Goal: Task Accomplishment & Management: Use online tool/utility

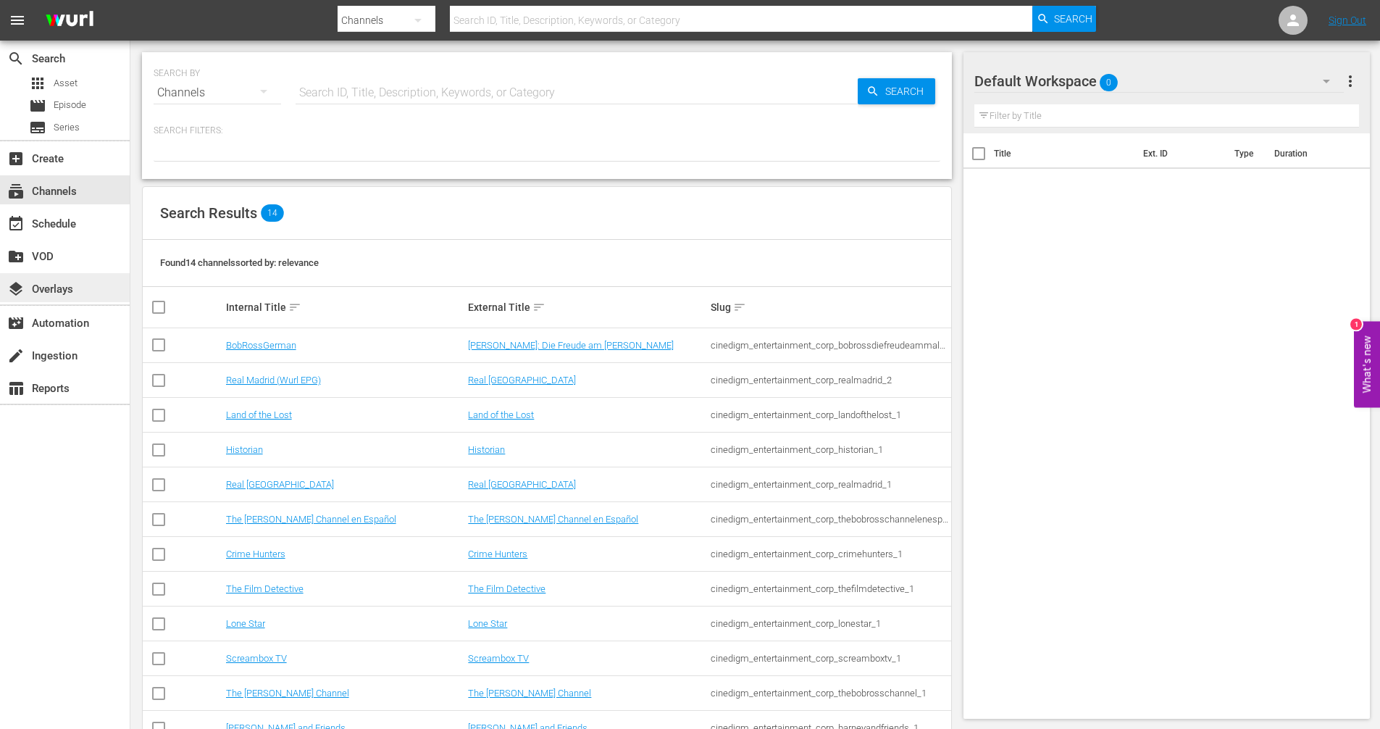
drag, startPoint x: 0, startPoint y: 0, endPoint x: 55, endPoint y: 289, distance: 294.1
click at [55, 289] on div "layers Overlays" at bounding box center [40, 286] width 81 height 13
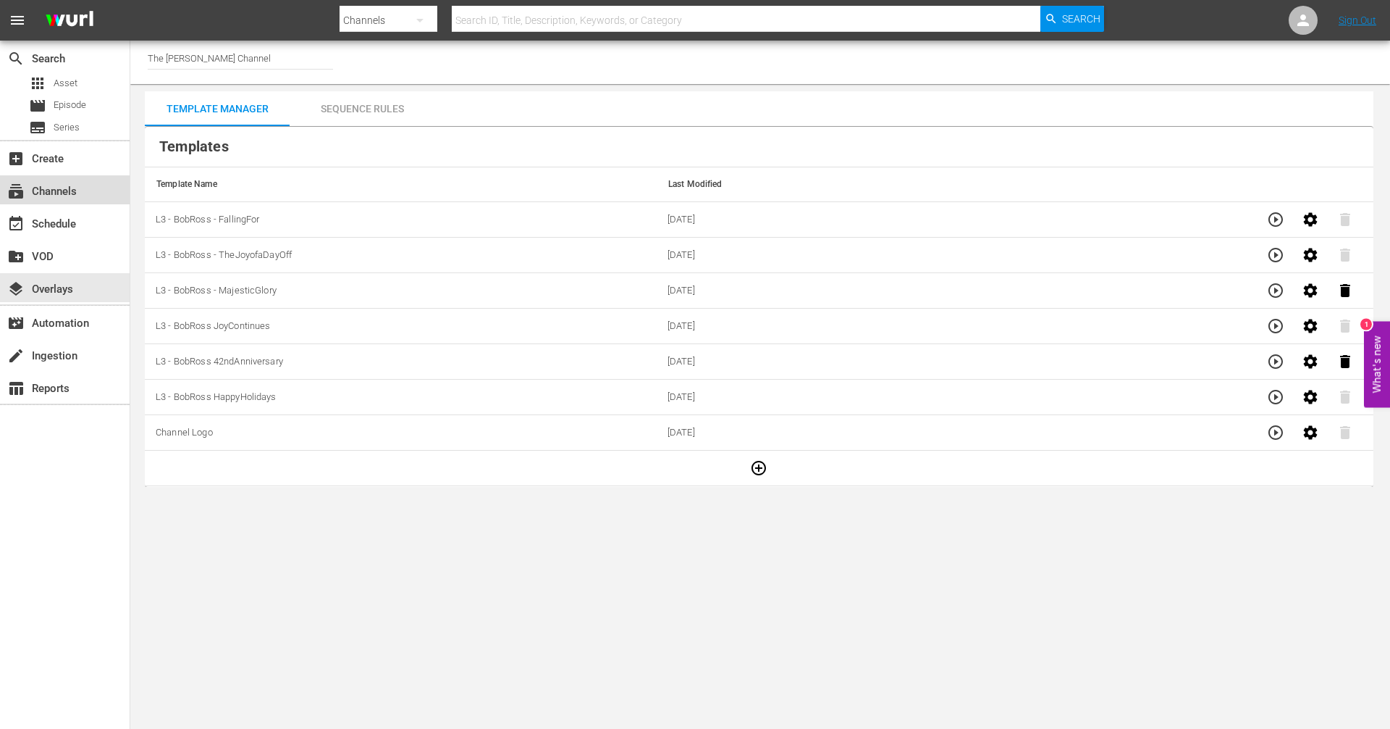
click at [73, 195] on div "subscriptions Channels" at bounding box center [40, 188] width 81 height 13
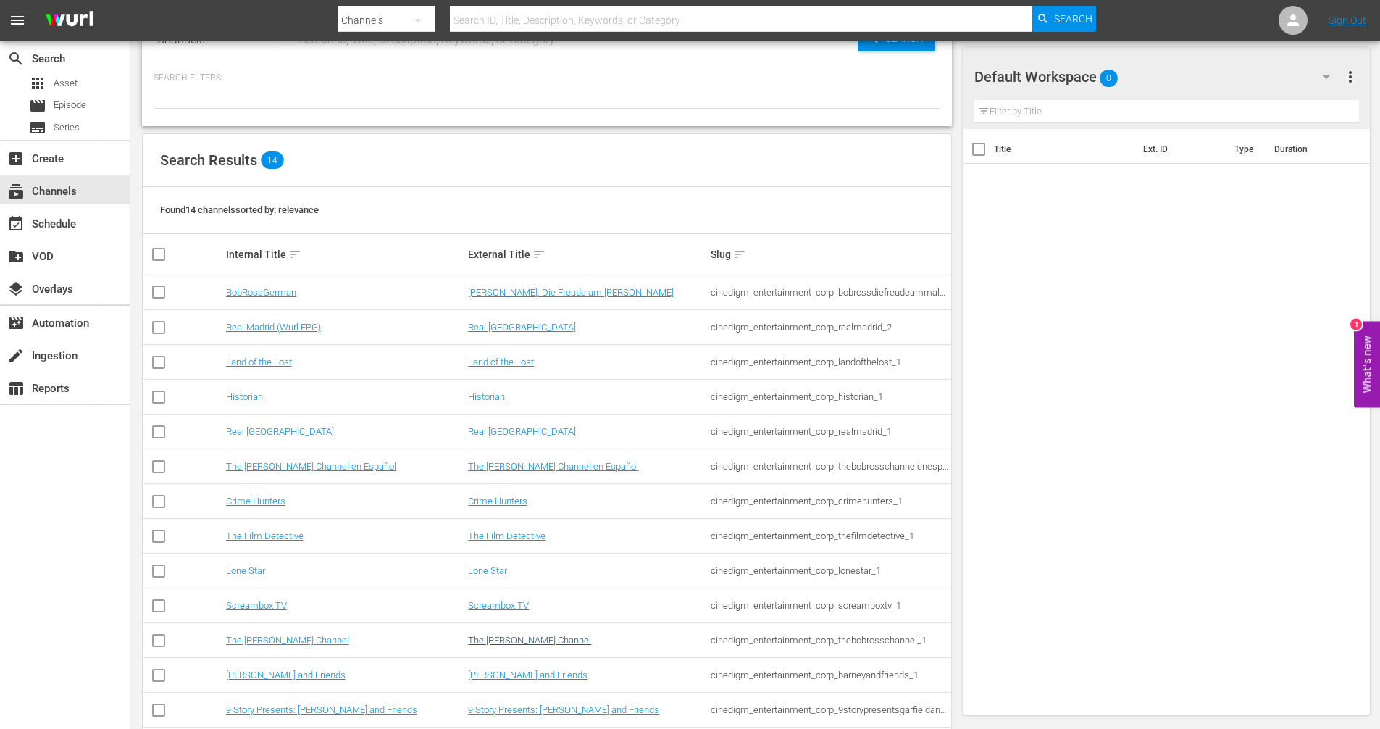
scroll to position [113, 0]
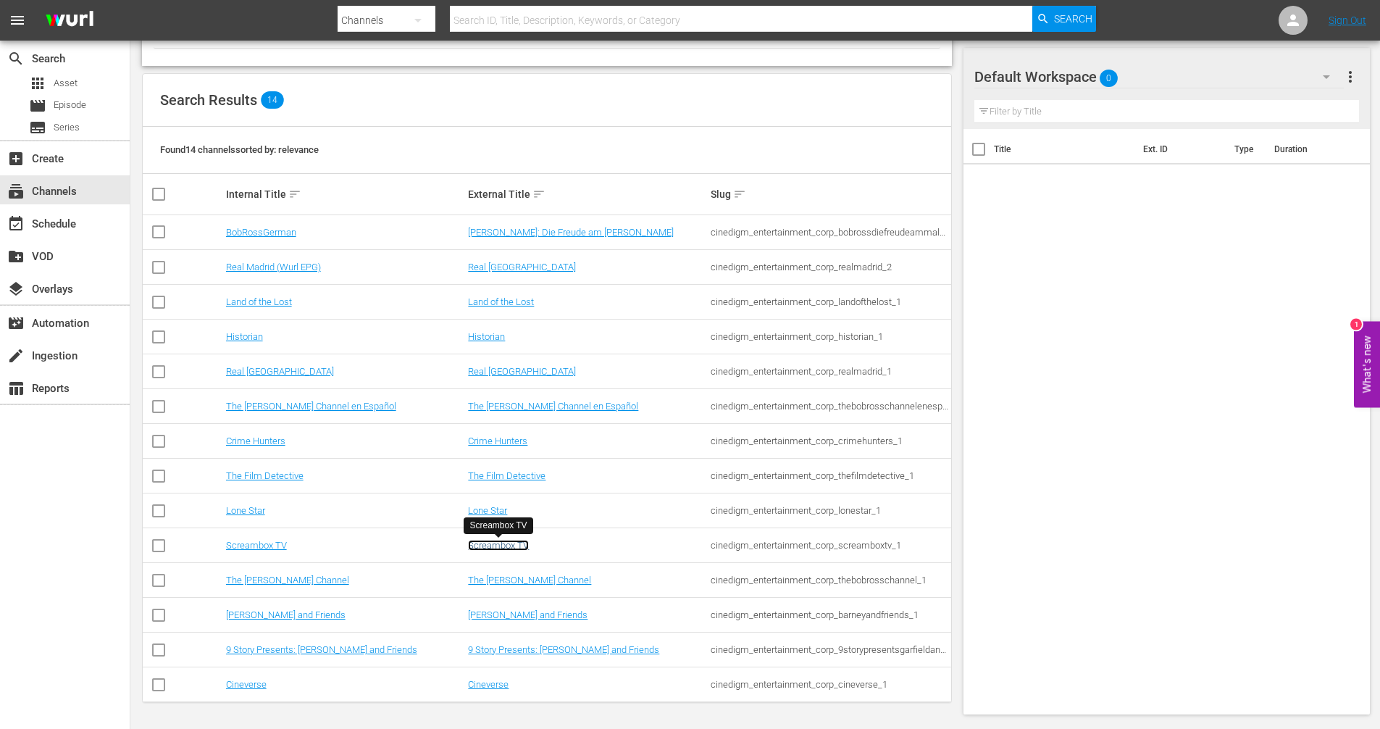
click at [494, 550] on link "Screambox TV" at bounding box center [498, 545] width 61 height 11
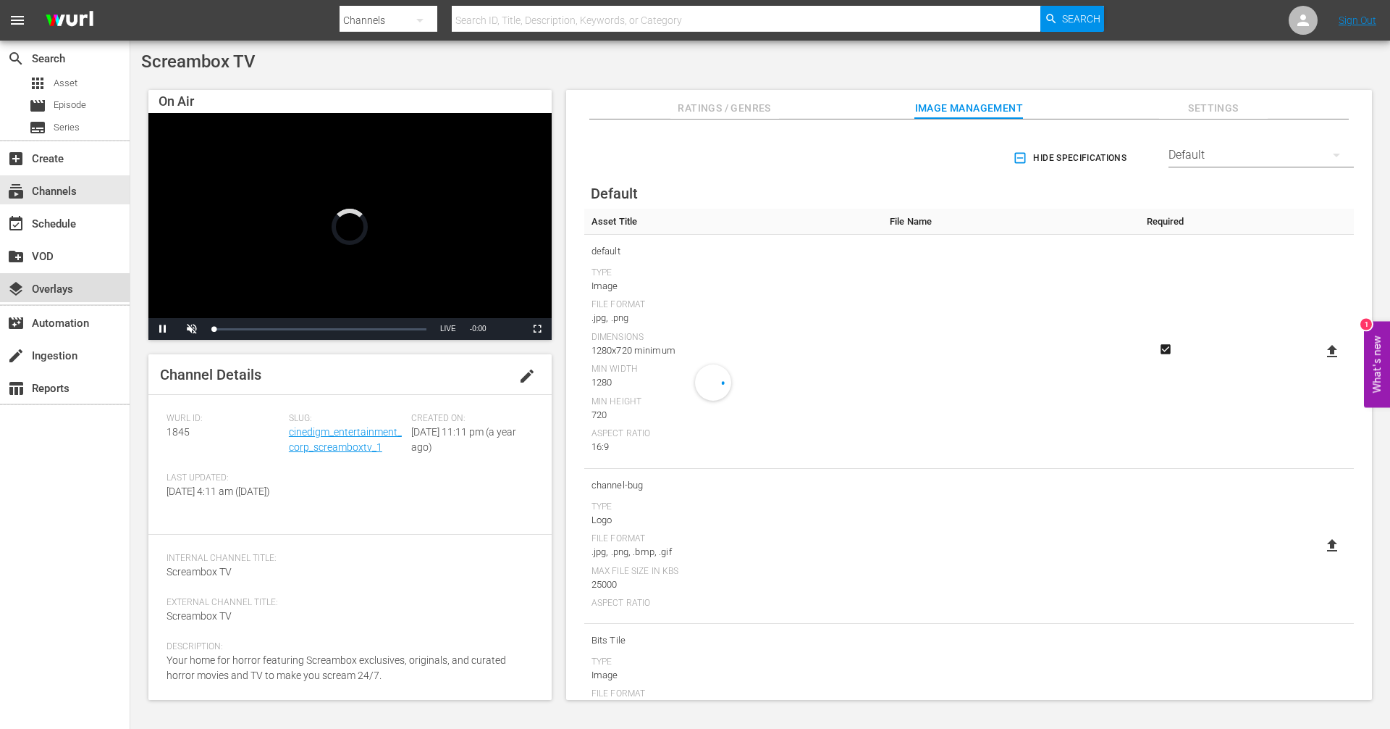
click at [51, 286] on div "layers Overlays" at bounding box center [40, 286] width 81 height 13
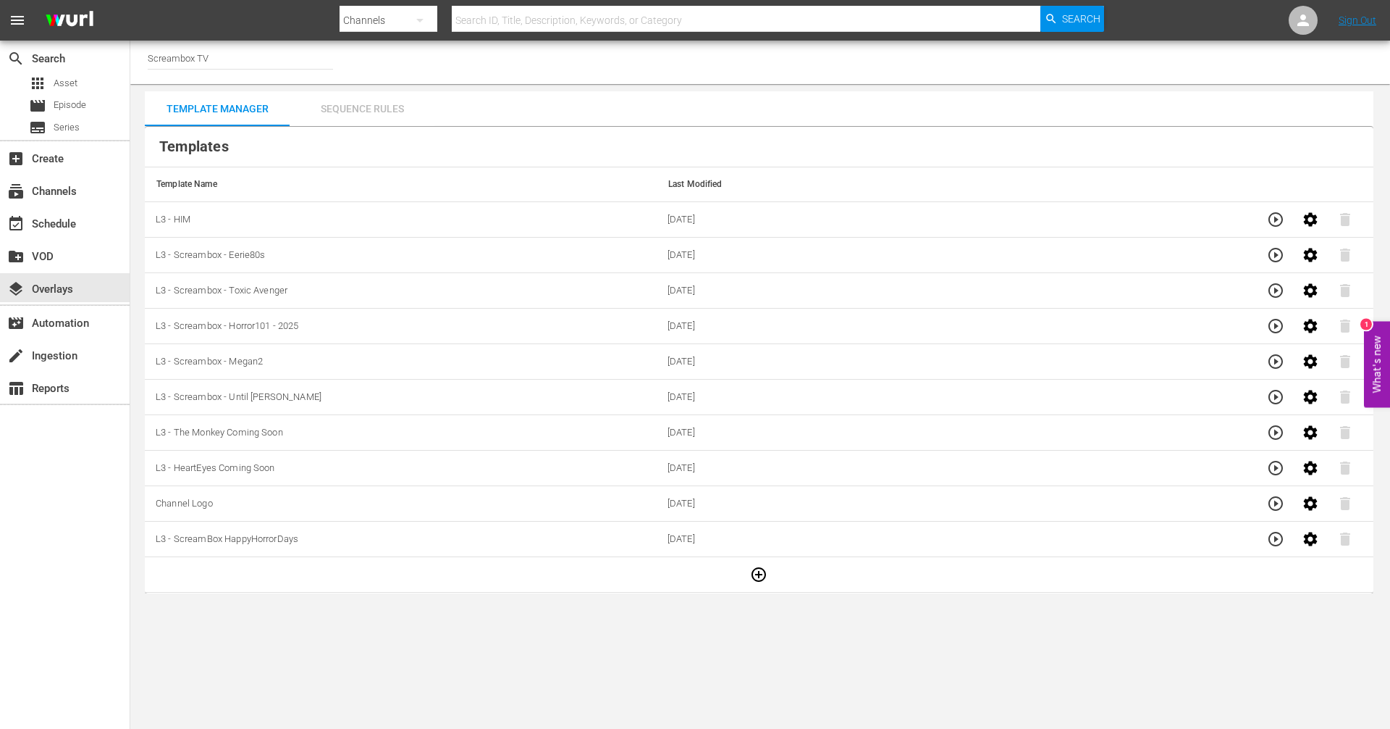
click at [385, 109] on div "Sequence Rules" at bounding box center [362, 108] width 145 height 35
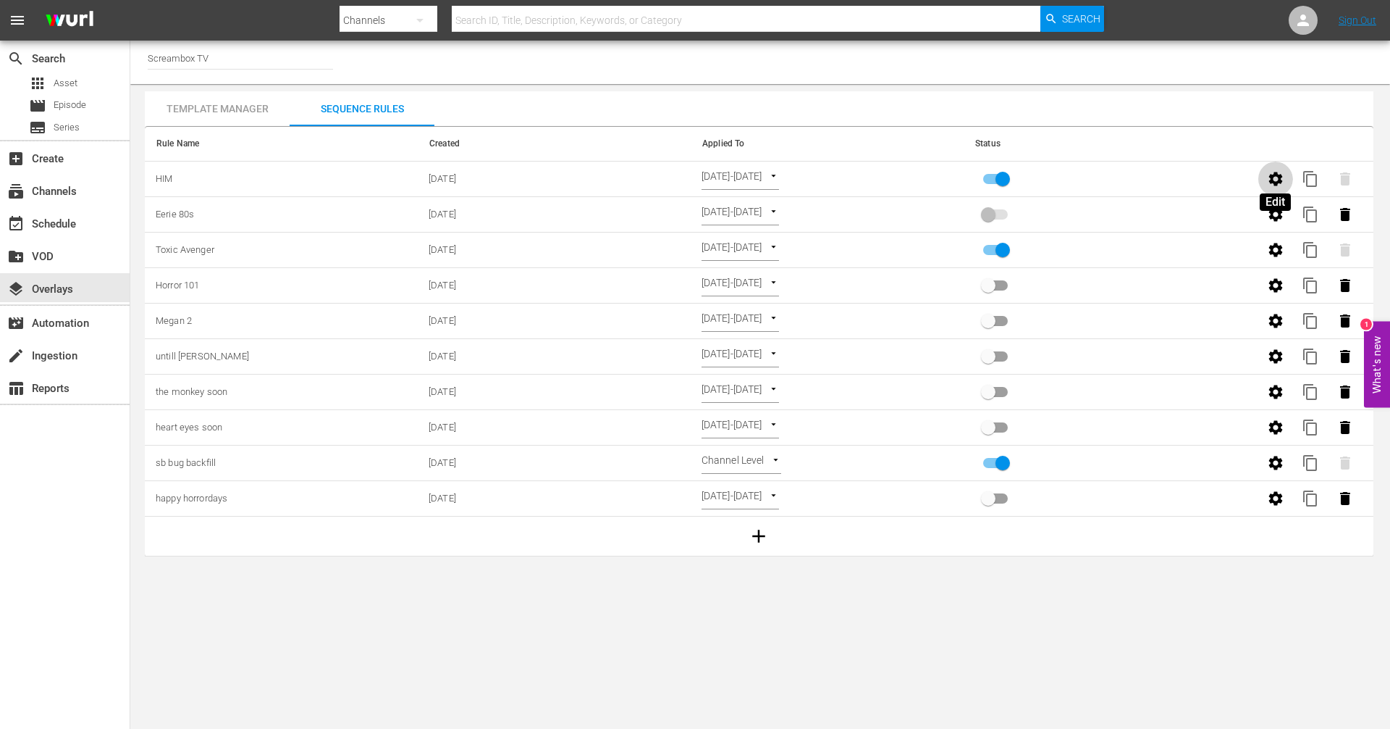
click at [1275, 177] on icon "button" at bounding box center [1275, 178] width 17 height 17
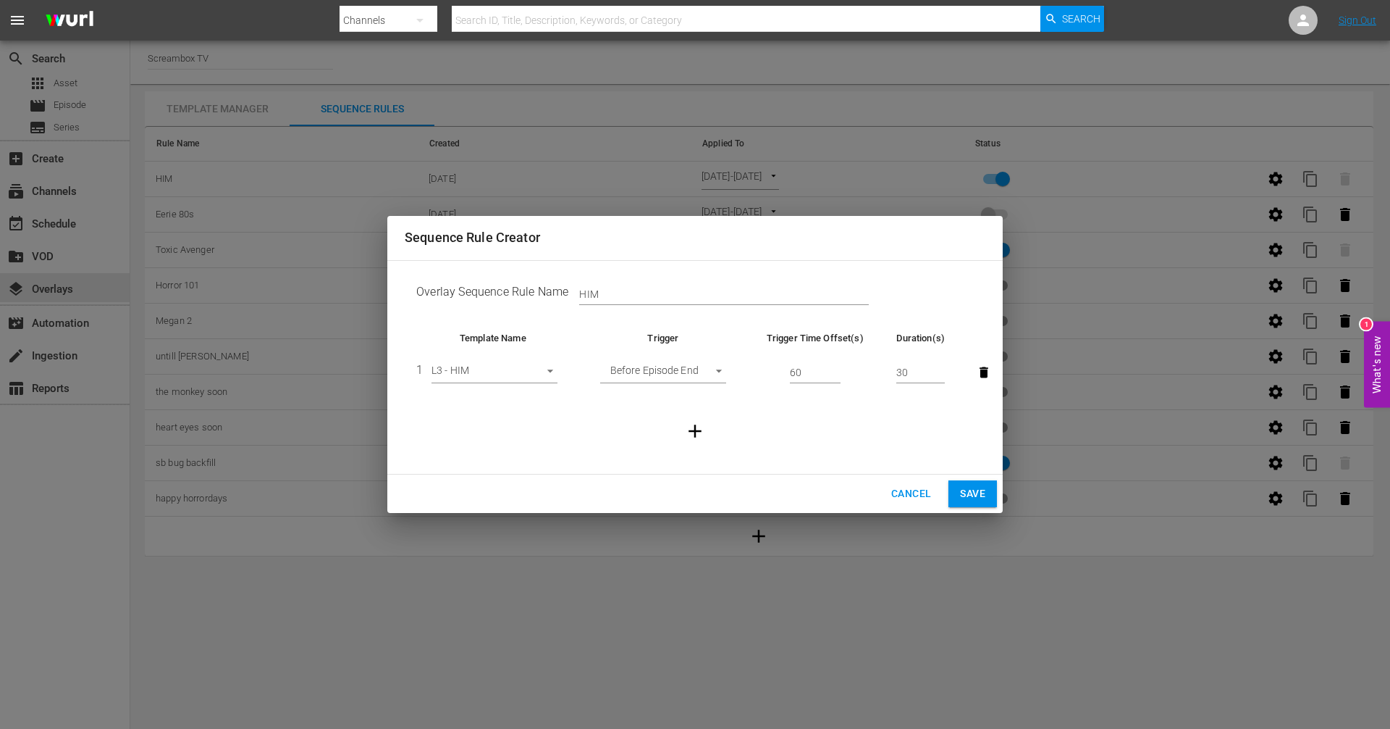
click at [919, 495] on span "Cancel" at bounding box center [911, 493] width 40 height 18
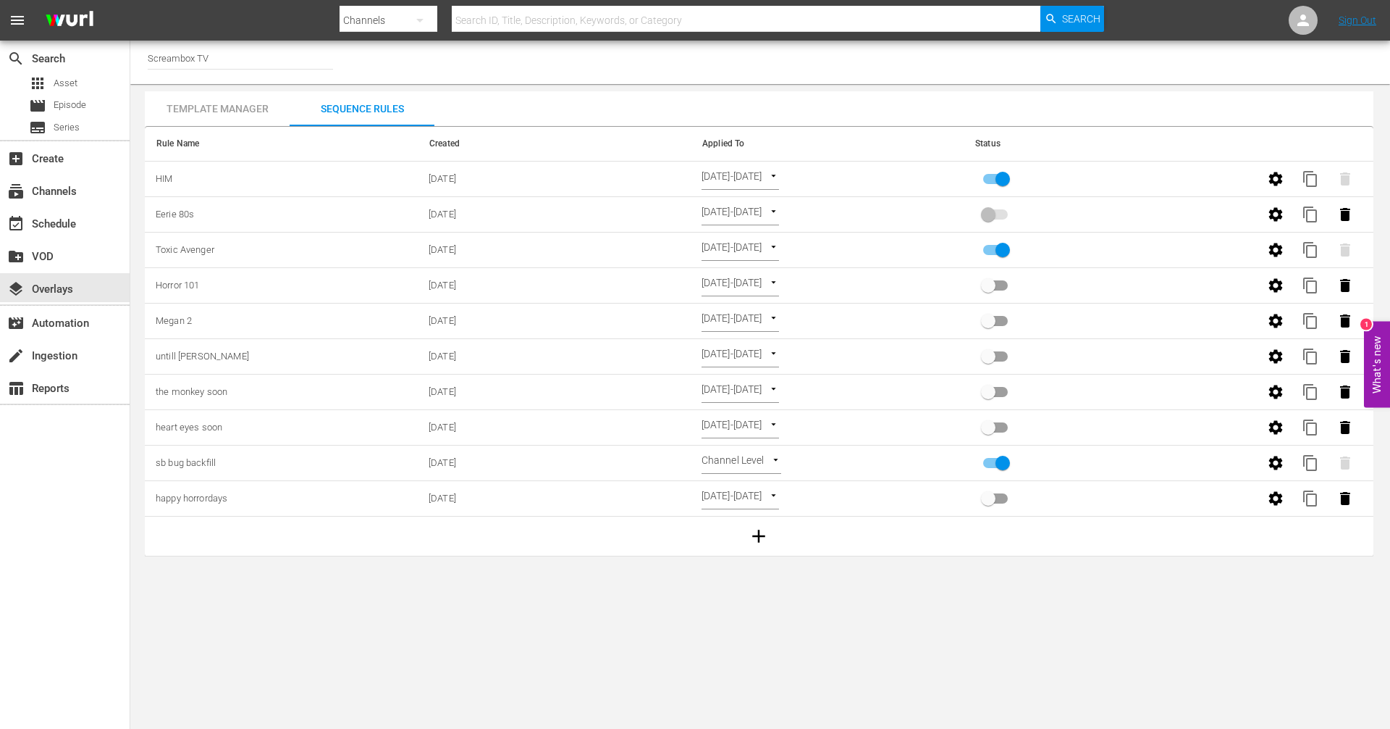
click at [809, 178] on body "menu Search By Channels Search ID, Title, Description, Keywords, or Category Se…" at bounding box center [695, 364] width 1390 height 729
click at [858, 146] on div at bounding box center [695, 364] width 1390 height 729
click at [1280, 182] on icon "button" at bounding box center [1276, 179] width 14 height 14
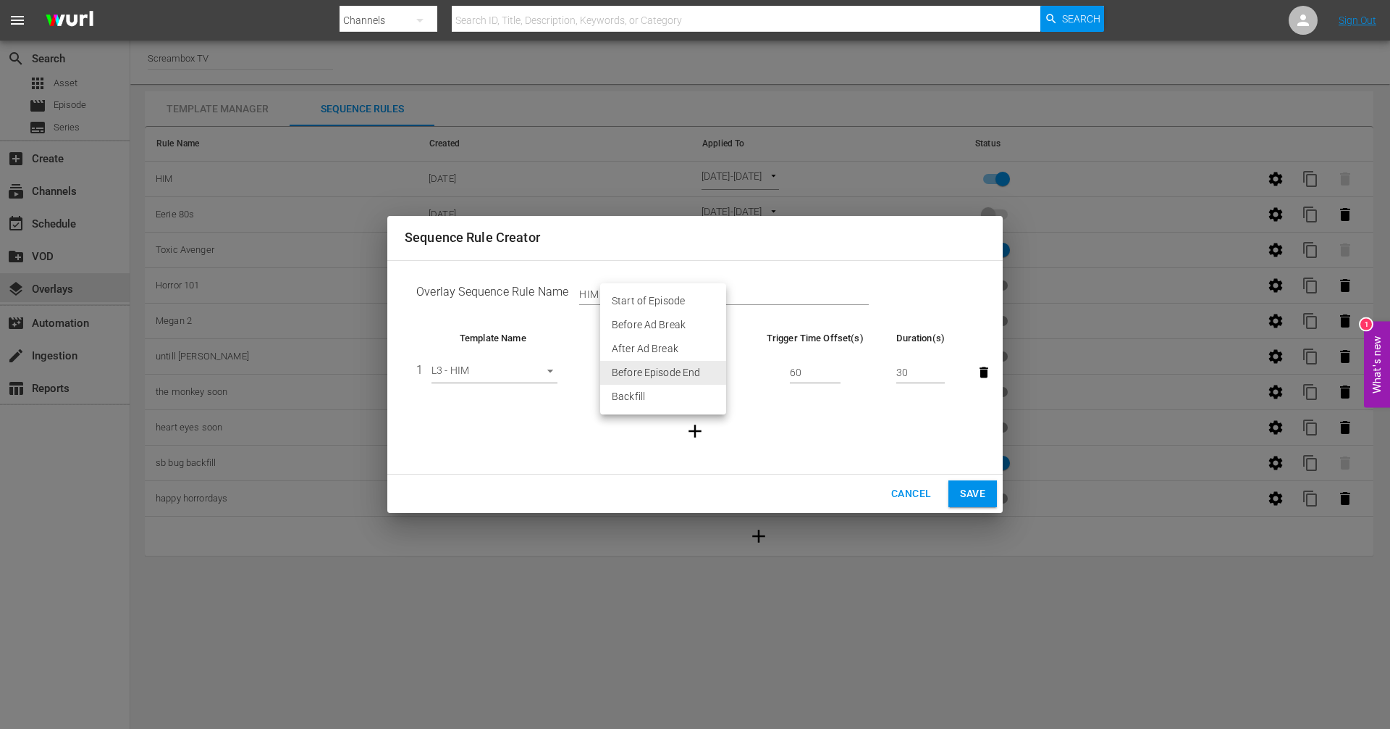
click at [716, 374] on body "menu Search By Channels Search ID, Title, Description, Keywords, or Category Se…" at bounding box center [695, 364] width 1390 height 729
click at [846, 453] on div at bounding box center [695, 364] width 1390 height 729
click at [902, 495] on span "Cancel" at bounding box center [911, 493] width 40 height 18
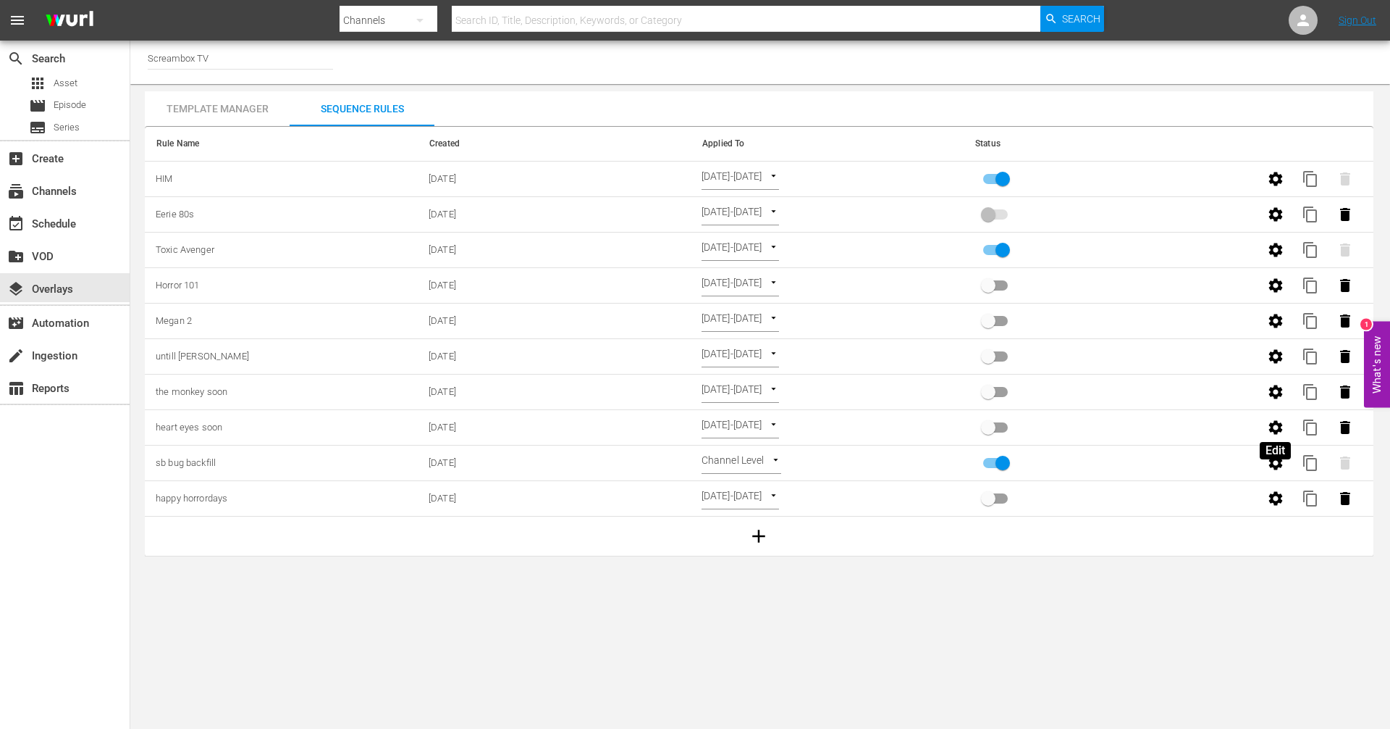
click at [1272, 425] on icon "button" at bounding box center [1276, 427] width 14 height 14
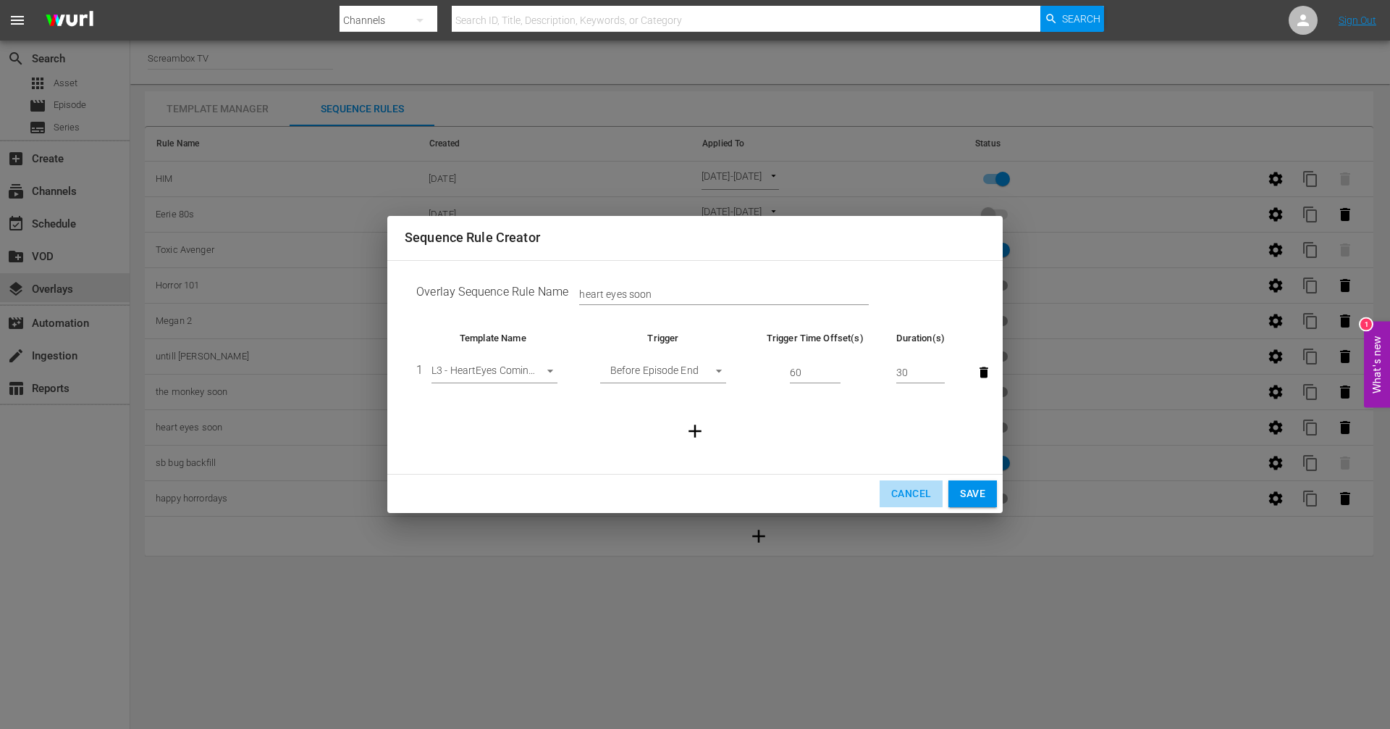
click at [888, 492] on button "Cancel" at bounding box center [911, 493] width 63 height 27
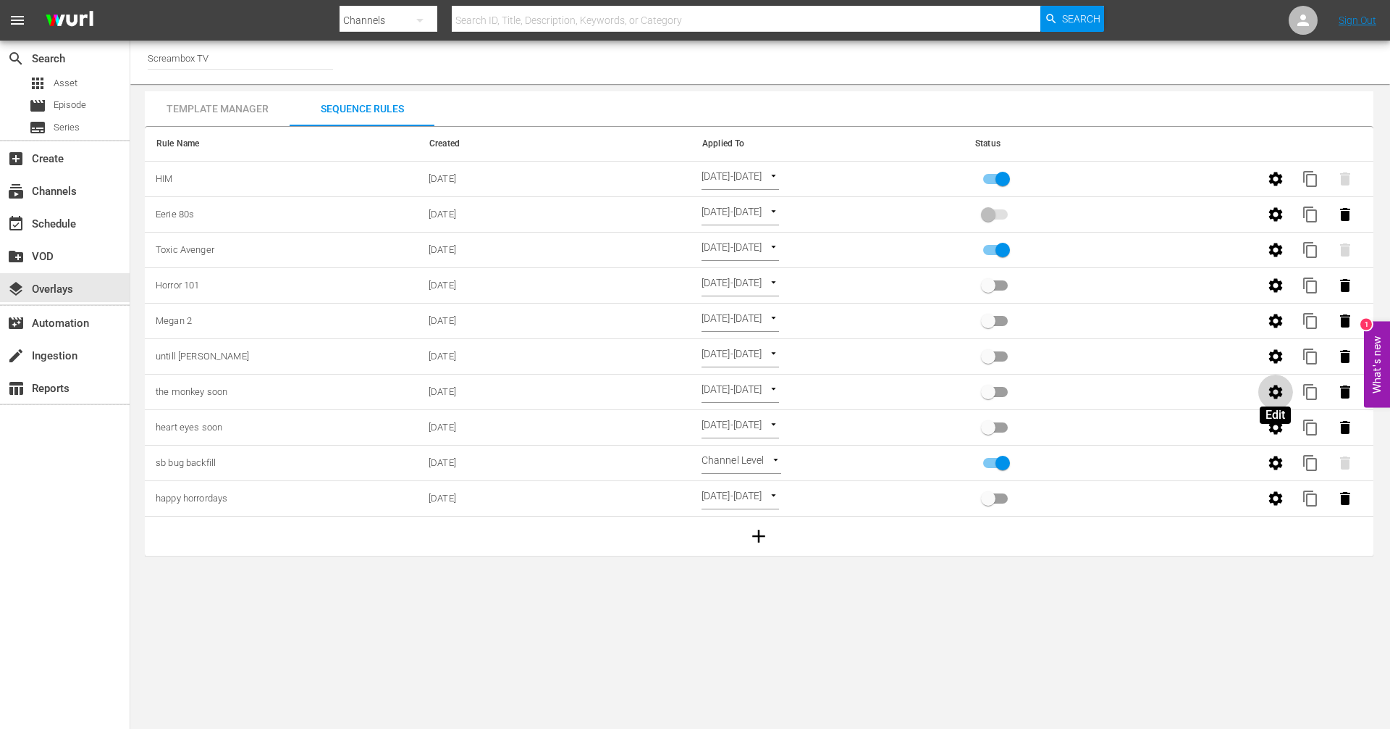
click at [1269, 388] on icon "button" at bounding box center [1275, 391] width 17 height 17
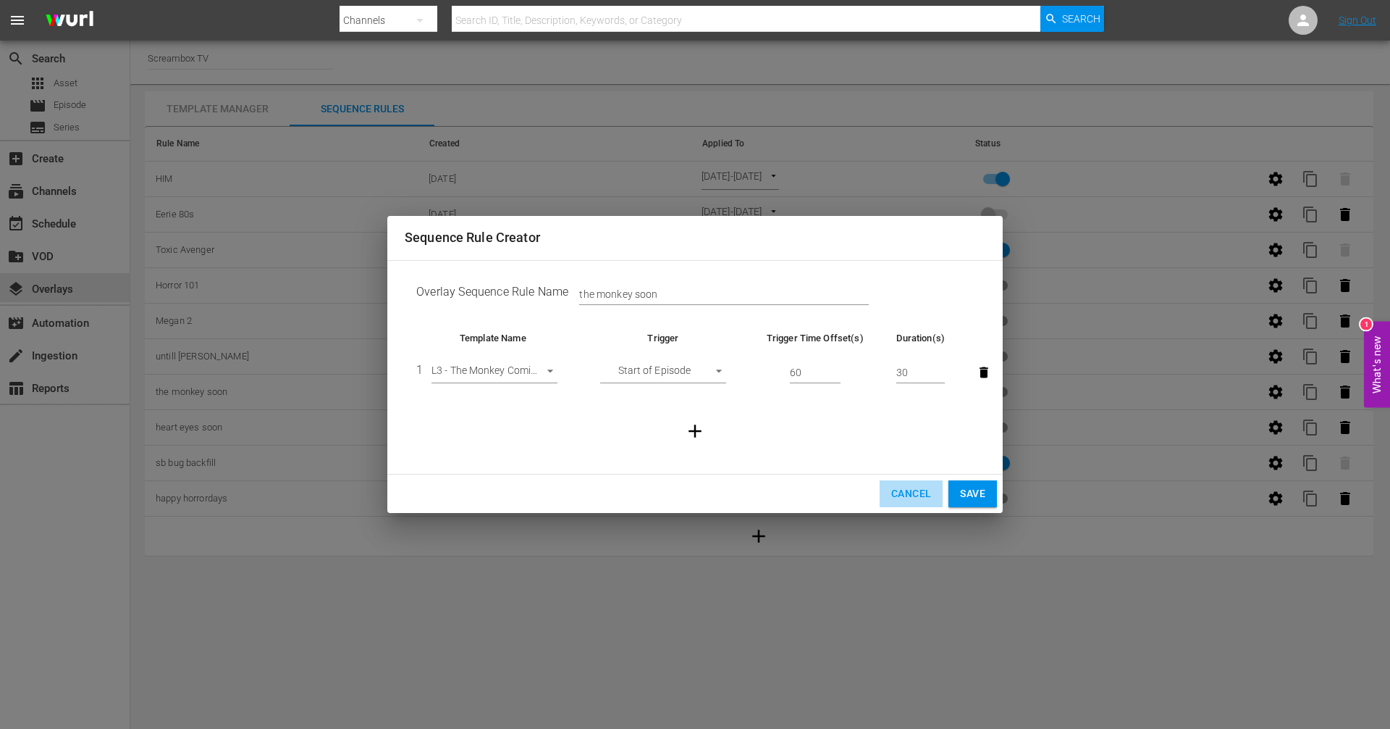
click at [908, 499] on span "Cancel" at bounding box center [911, 493] width 40 height 18
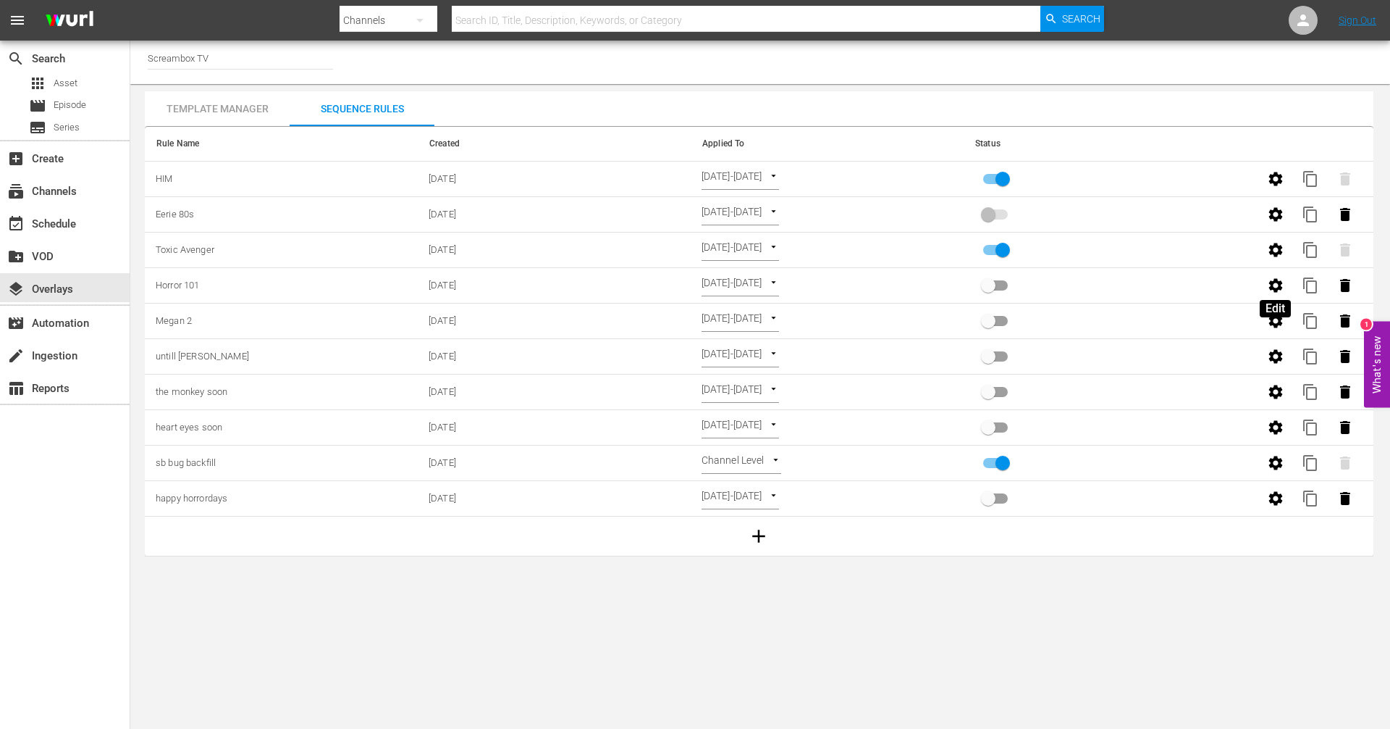
click at [1280, 281] on icon "button" at bounding box center [1276, 285] width 14 height 14
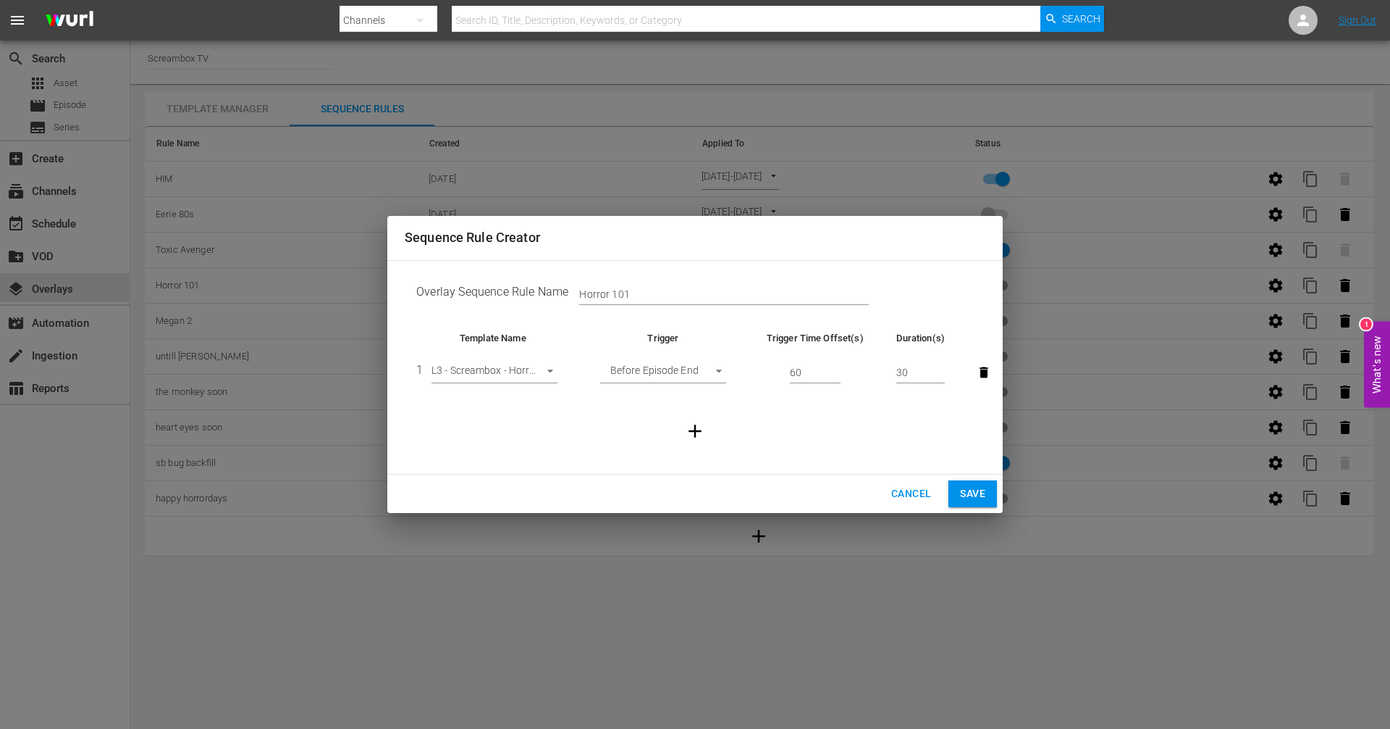
click at [1280, 281] on div "Sequence Rule Creator Overlay Sequence Rule Name Horror 101 Template Name Trigg…" at bounding box center [695, 364] width 1390 height 729
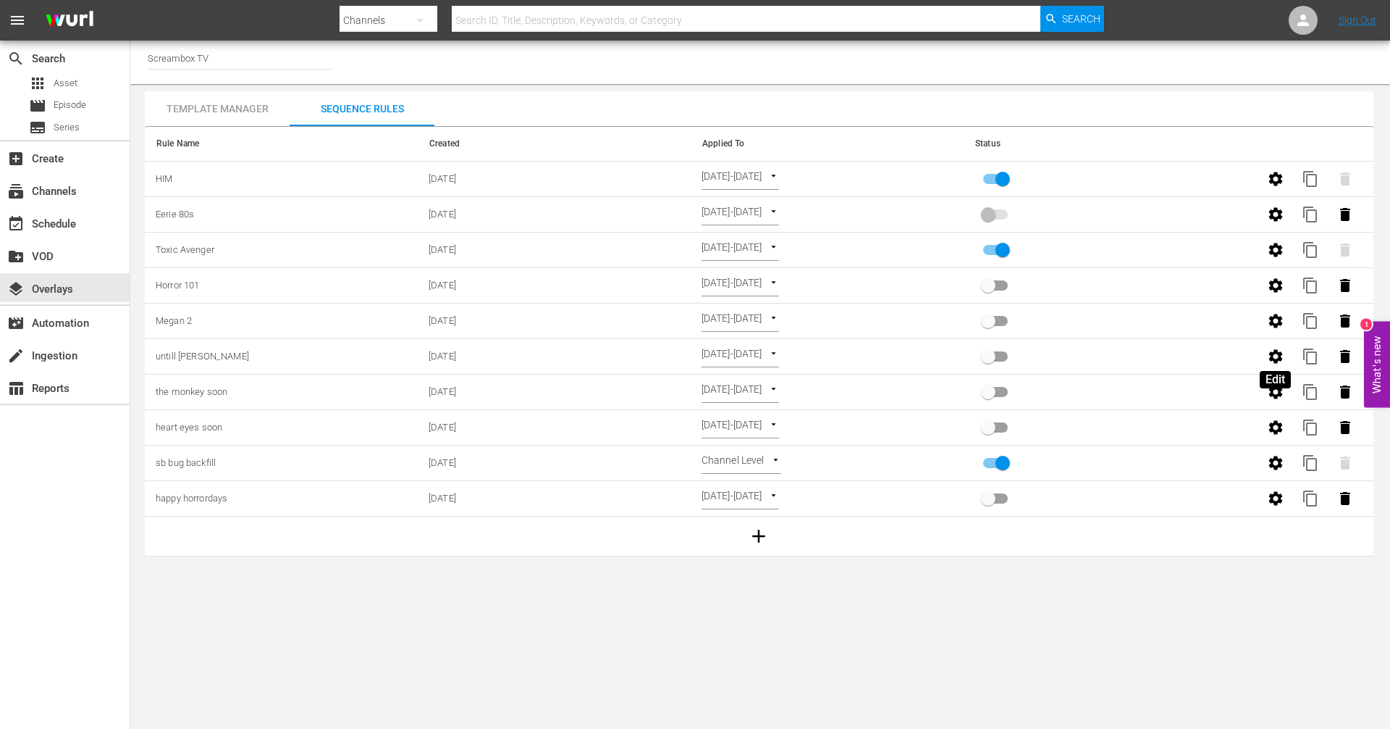
click at [1277, 353] on icon "button" at bounding box center [1276, 356] width 14 height 14
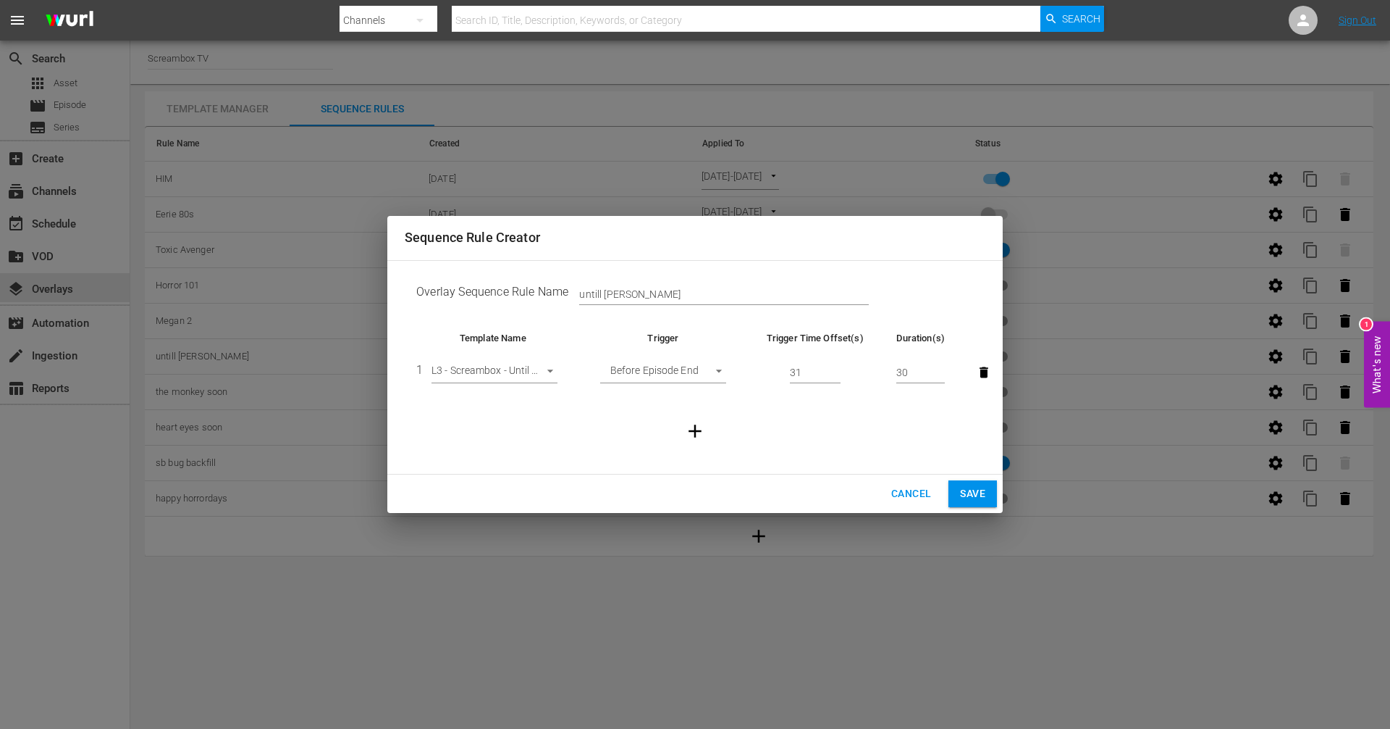
click at [911, 501] on span "Cancel" at bounding box center [911, 493] width 40 height 18
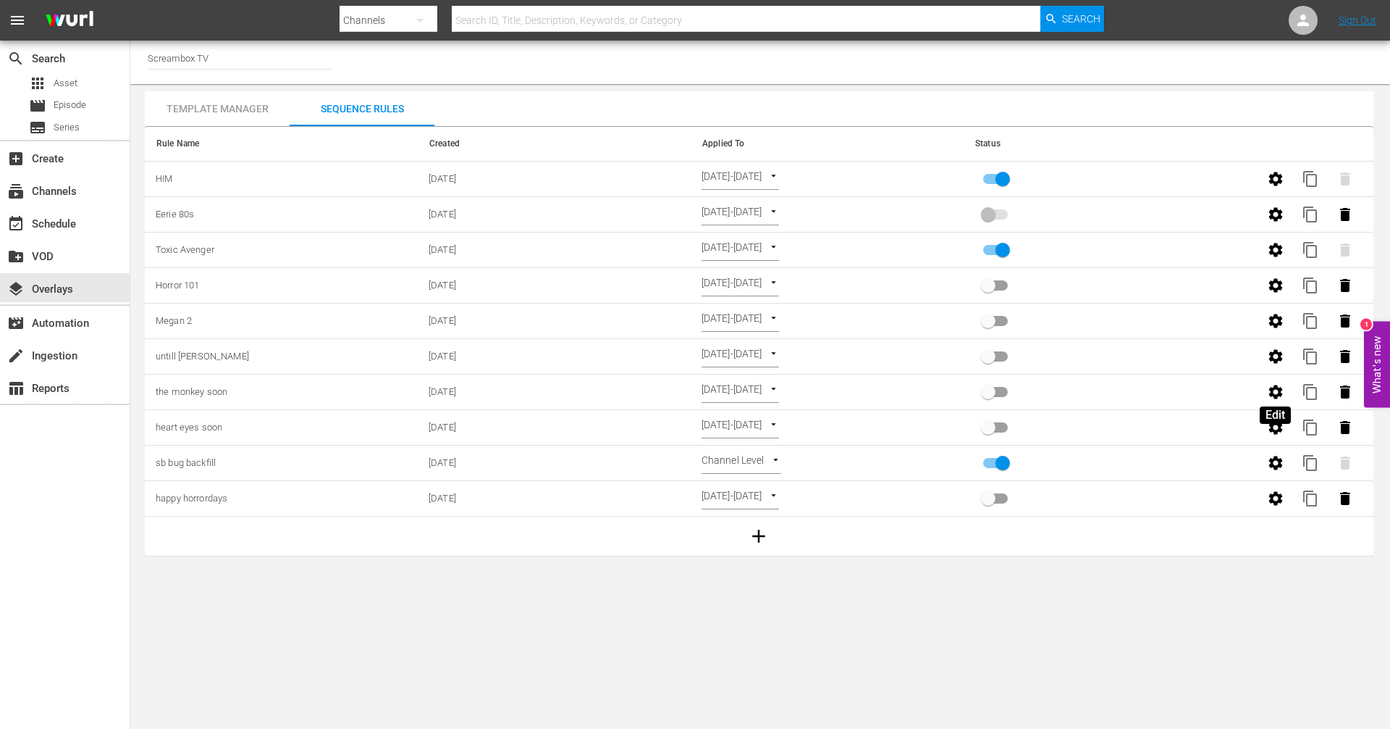
click at [1276, 391] on icon "button" at bounding box center [1275, 391] width 17 height 17
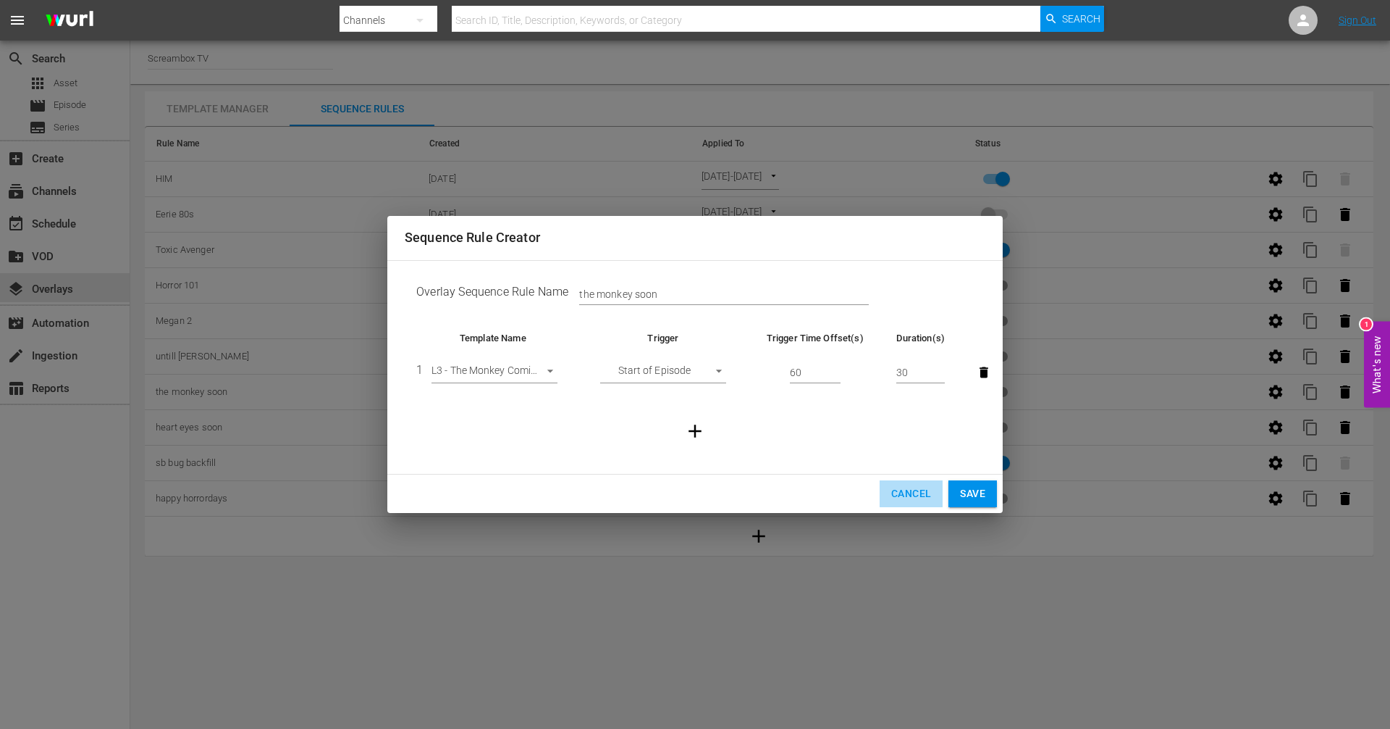
click at [899, 492] on span "Cancel" at bounding box center [911, 493] width 40 height 18
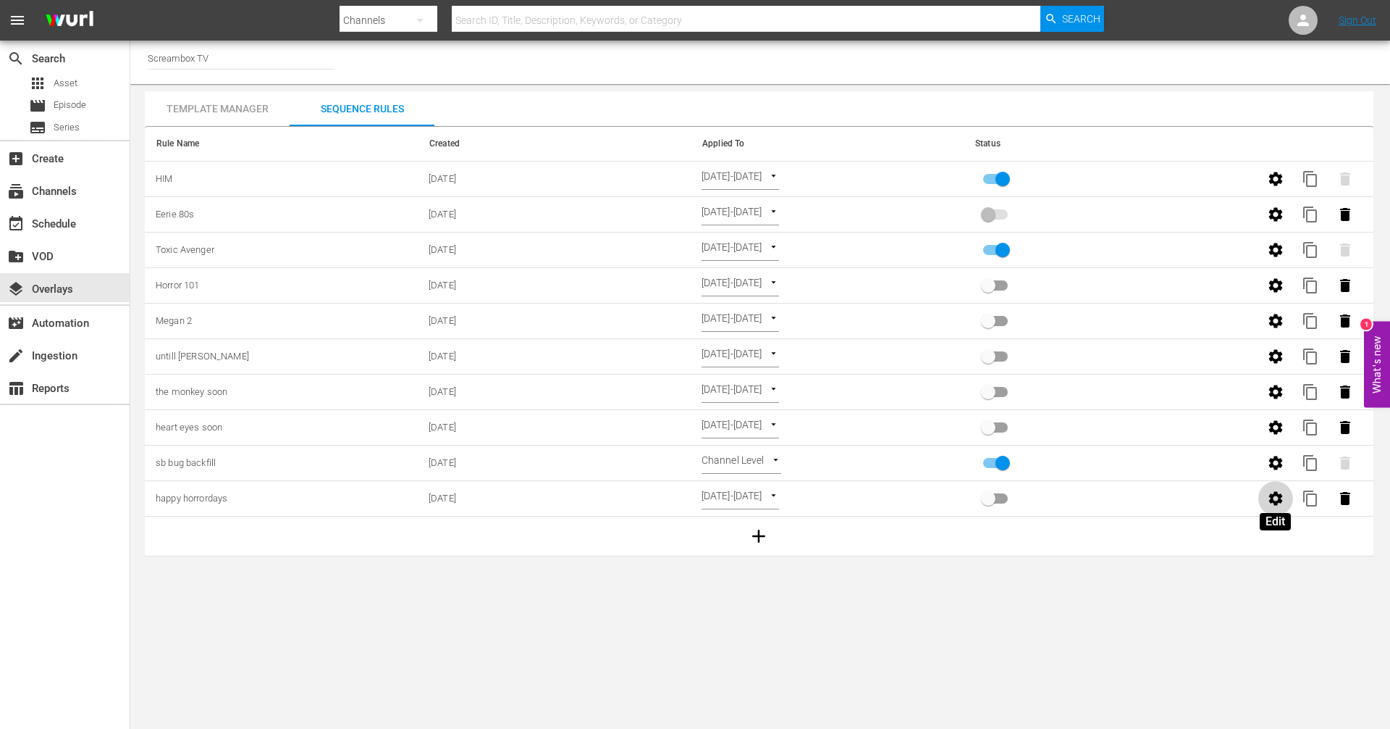
click at [1280, 488] on button "button" at bounding box center [1276, 498] width 35 height 35
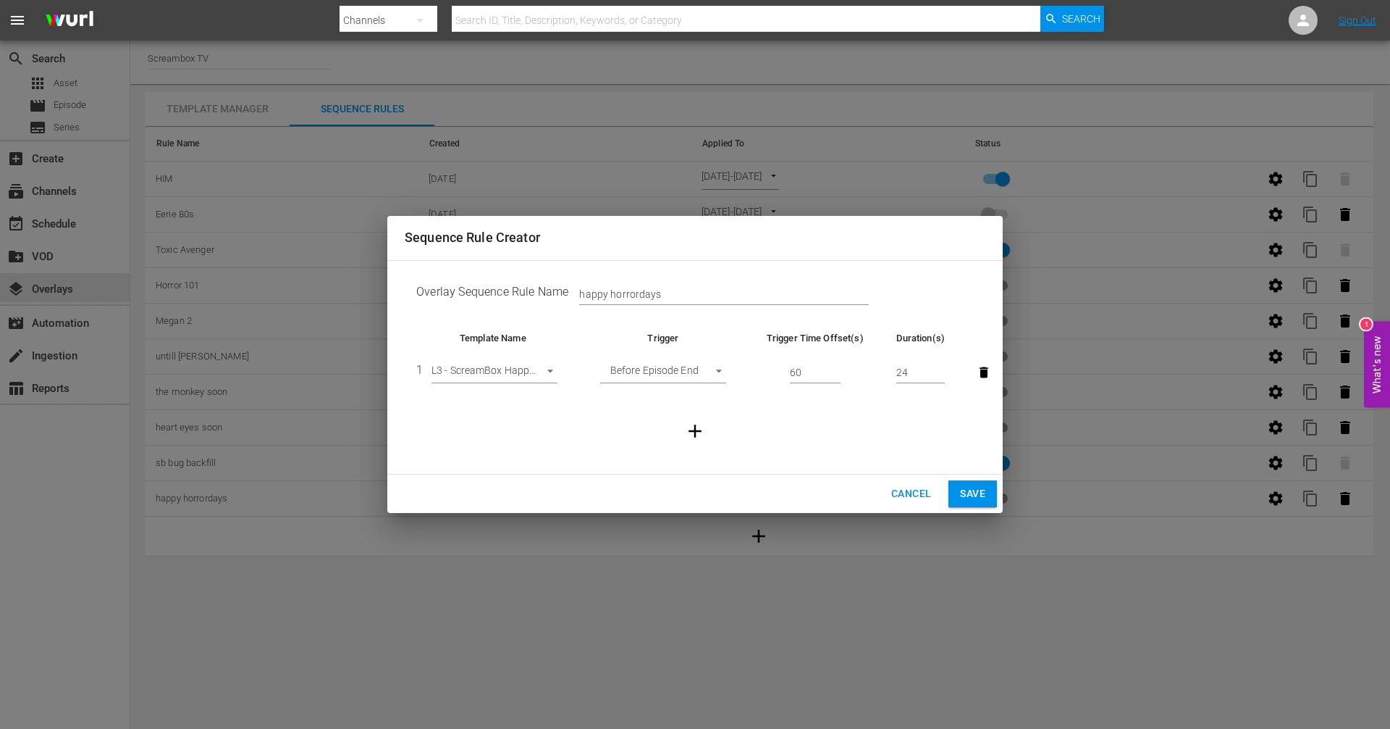
click at [926, 490] on span "Cancel" at bounding box center [911, 493] width 40 height 18
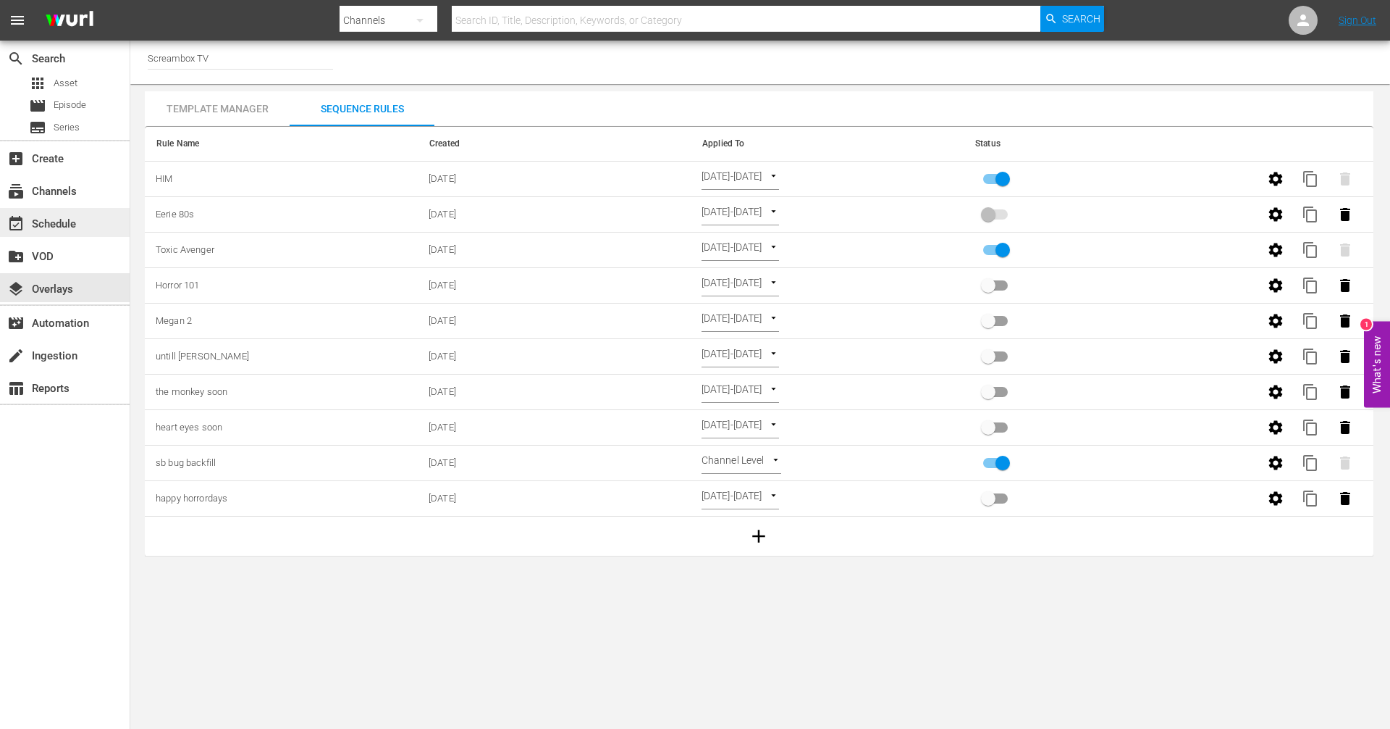
click at [61, 214] on div "event_available Schedule" at bounding box center [65, 222] width 130 height 29
